Goal: Information Seeking & Learning: Learn about a topic

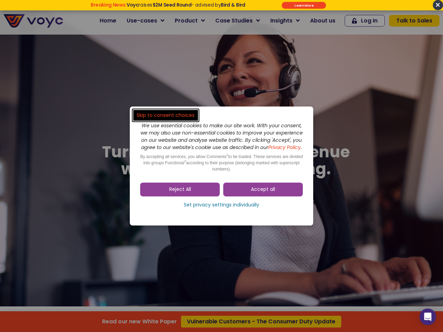
click at [263, 193] on span "Accept all" at bounding box center [263, 189] width 24 height 7
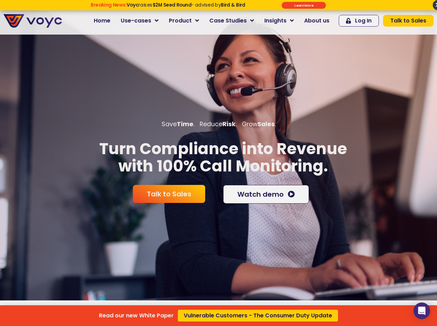
click at [180, 193] on div "Read our new White Paper Vulnerable Customers - The Consumer Duty Update" at bounding box center [218, 163] width 437 height 326
click at [222, 207] on div "Talk to Sales Watch demo" at bounding box center [219, 195] width 184 height 26
